Goal: Task Accomplishment & Management: Use online tool/utility

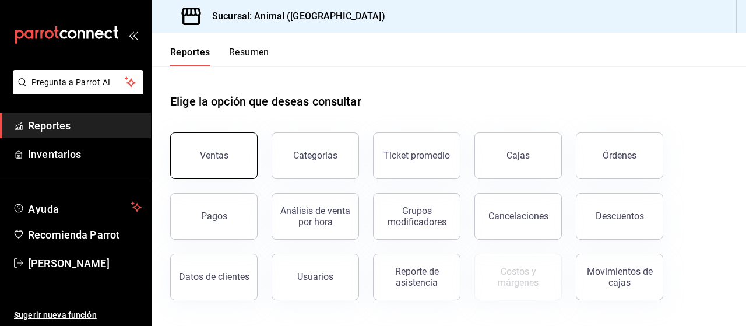
click at [233, 151] on button "Ventas" at bounding box center [213, 155] width 87 height 47
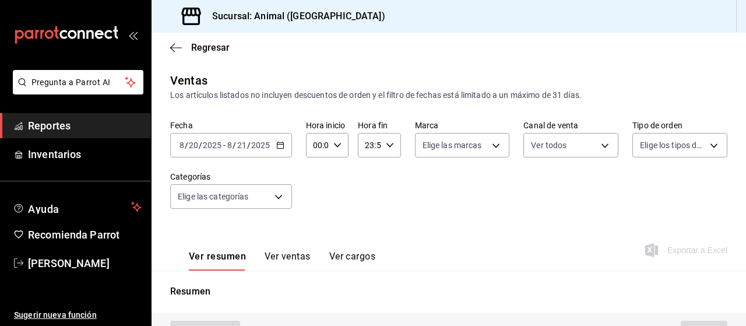
type input "PARROT,UBER_EATS,RAPPI,DIDI_FOOD,ONLINE"
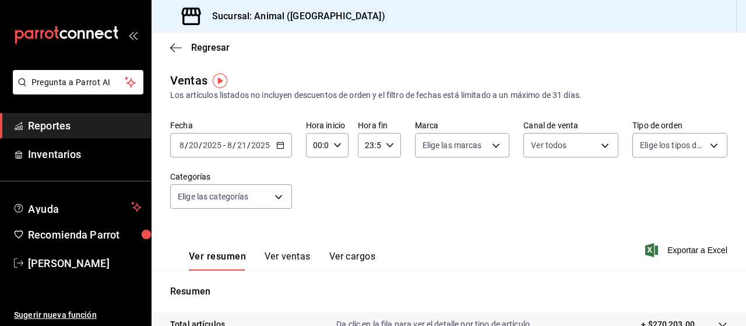
click at [276, 146] on icon "button" at bounding box center [280, 145] width 8 height 8
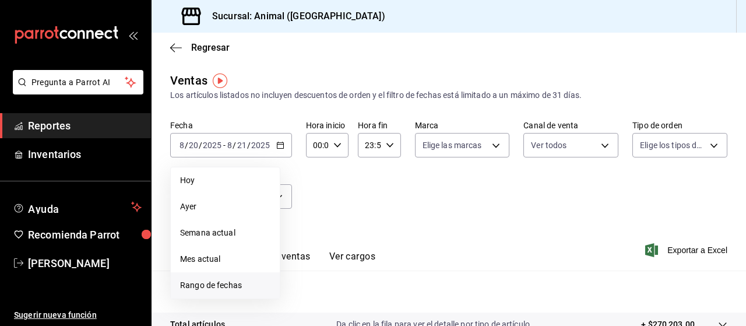
click at [222, 283] on span "Rango de fechas" at bounding box center [225, 285] width 90 height 12
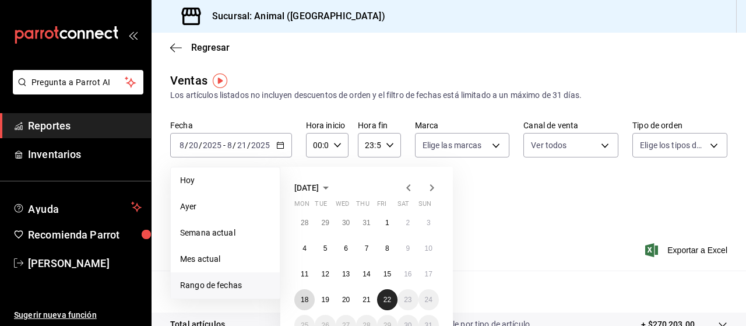
drag, startPoint x: 305, startPoint y: 302, endPoint x: 384, endPoint y: 302, distance: 79.8
click at [384, 302] on div "28 29 30 31 1 2 3 4 5 6 7 8 9 10 11 12 13 14 15 16 17 18 19 20 21 22 23 24 25 2…" at bounding box center [366, 273] width 144 height 123
click at [384, 309] on button "22" at bounding box center [387, 299] width 20 height 21
click at [301, 308] on button "18" at bounding box center [304, 299] width 20 height 21
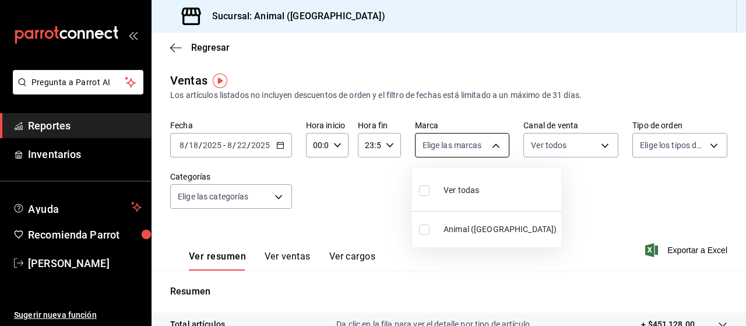
click at [492, 144] on body "Pregunta a Parrot AI Reportes Inventarios Ayuda Recomienda Parrot [PERSON_NAME]…" at bounding box center [373, 163] width 746 height 326
click at [464, 190] on span "Ver todas" at bounding box center [461, 190] width 36 height 12
type input "96838179-8fbb-4073-aae3-1789726318c8"
checkbox input "true"
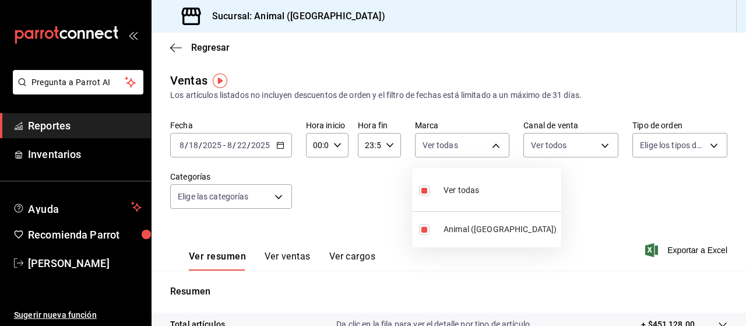
click at [704, 143] on div at bounding box center [373, 163] width 746 height 326
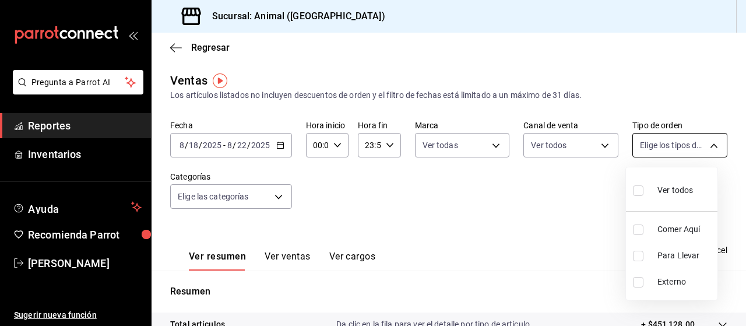
click at [706, 146] on body "Pregunta a Parrot AI Reportes Inventarios Ayuda Recomienda Parrot [PERSON_NAME]…" at bounding box center [373, 163] width 746 height 326
click at [682, 193] on span "Ver todos" at bounding box center [675, 190] width 36 height 12
type input "89cc3392-1a89-49ed-91c4-e66ea58282e1,025cf6ae-25b7-4698-bb98-3d77af74a196,EXTER…"
checkbox input "true"
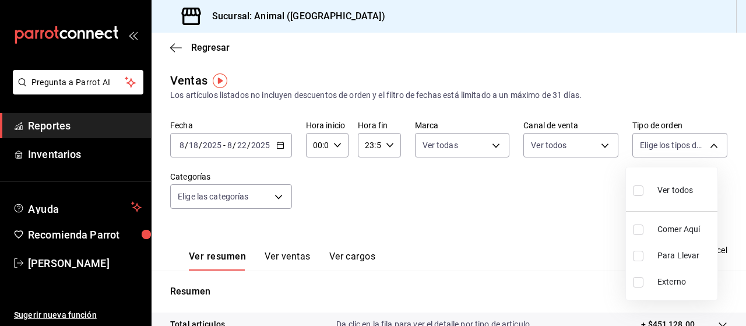
checkbox input "true"
click at [277, 195] on div at bounding box center [373, 163] width 746 height 326
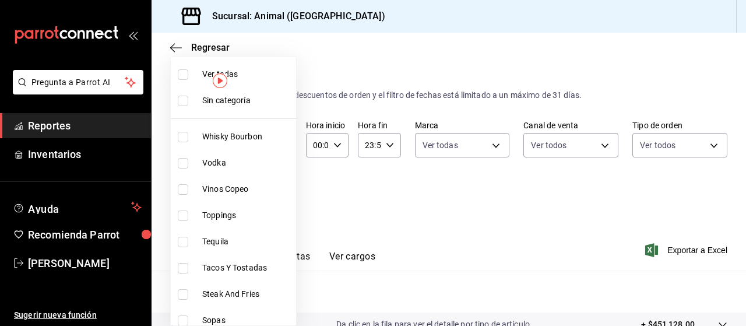
click at [277, 195] on body "Pregunta a Parrot AI Reportes Inventarios Ayuda Recomienda Parrot [PERSON_NAME]…" at bounding box center [373, 163] width 746 height 326
click at [232, 68] on span "Ver todas" at bounding box center [246, 74] width 89 height 12
type input "696422f3-042f-4992-a796-20cec1d2addd,ab2f2cdd-2d2d-455a-bd59-969ed93fbee5,5744a…"
checkbox input "true"
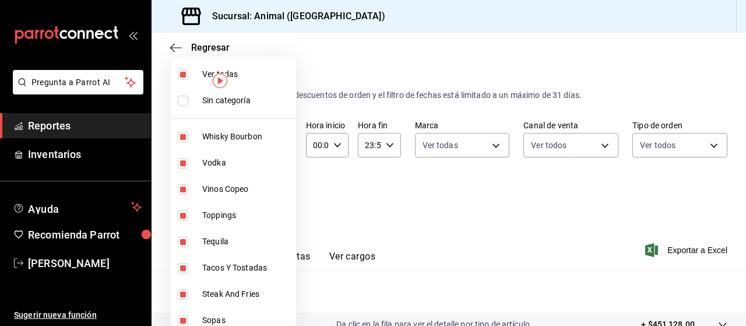
checkbox input "true"
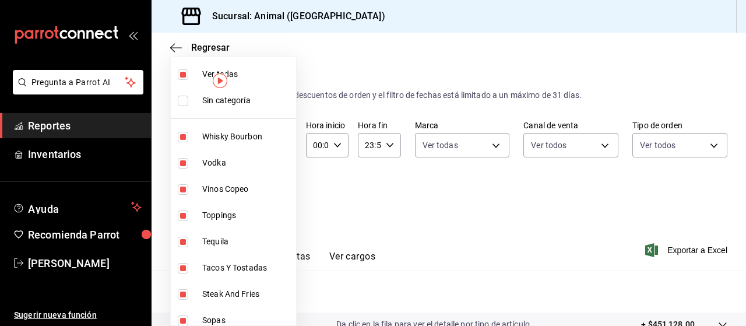
checkbox input "true"
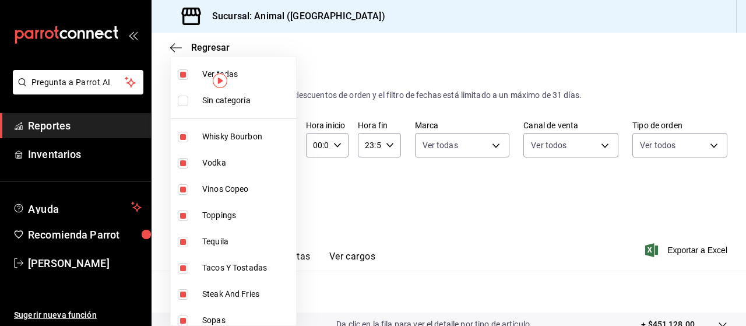
checkbox input "true"
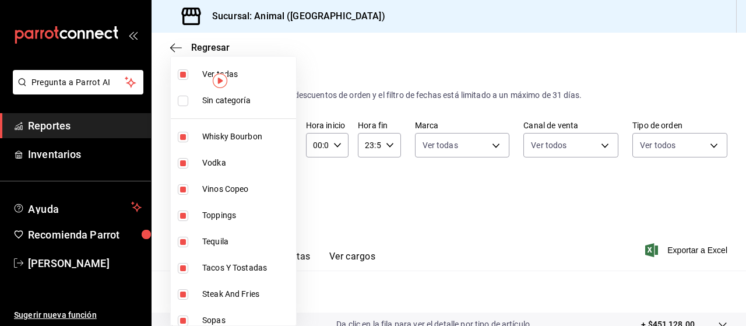
checkbox input "true"
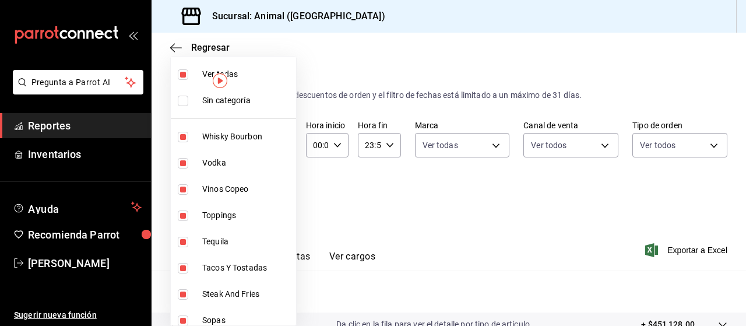
checkbox input "true"
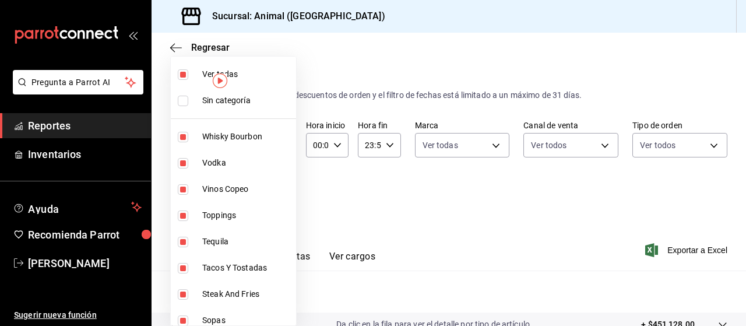
checkbox input "true"
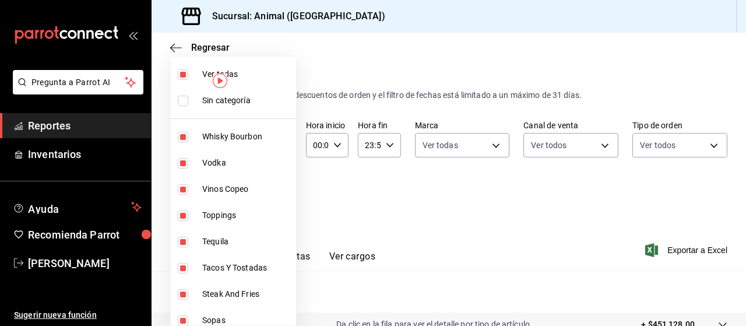
checkbox input "true"
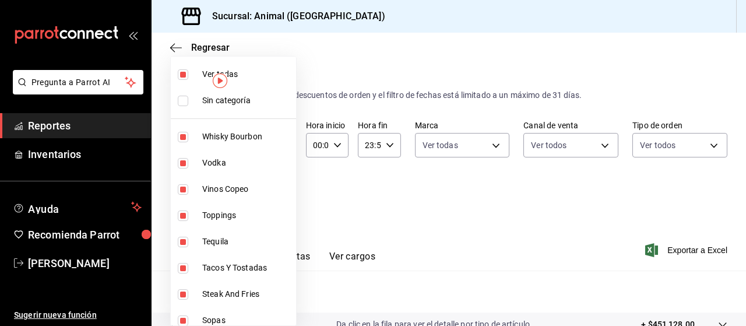
checkbox input "true"
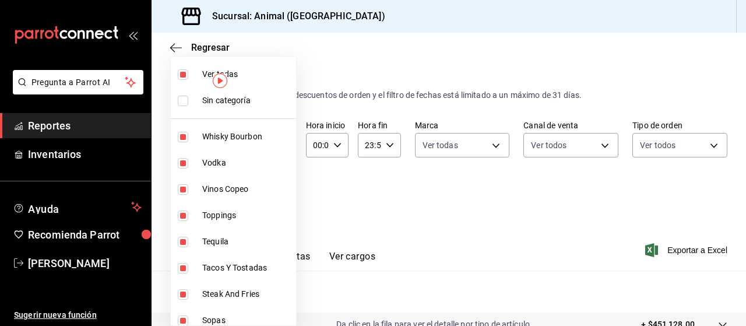
checkbox input "true"
click at [688, 254] on div at bounding box center [373, 163] width 746 height 326
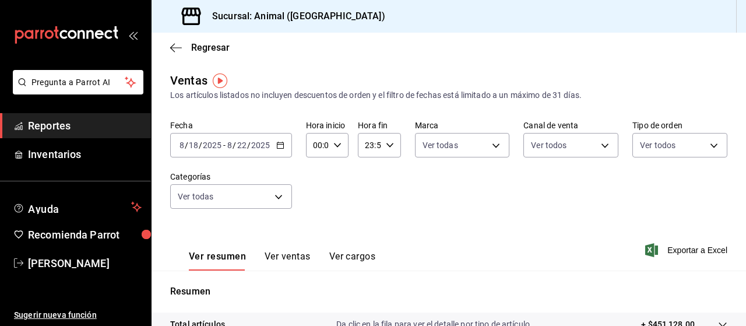
click at [688, 254] on span "Exportar a Excel" at bounding box center [687, 250] width 80 height 14
